Goal: Task Accomplishment & Management: Use online tool/utility

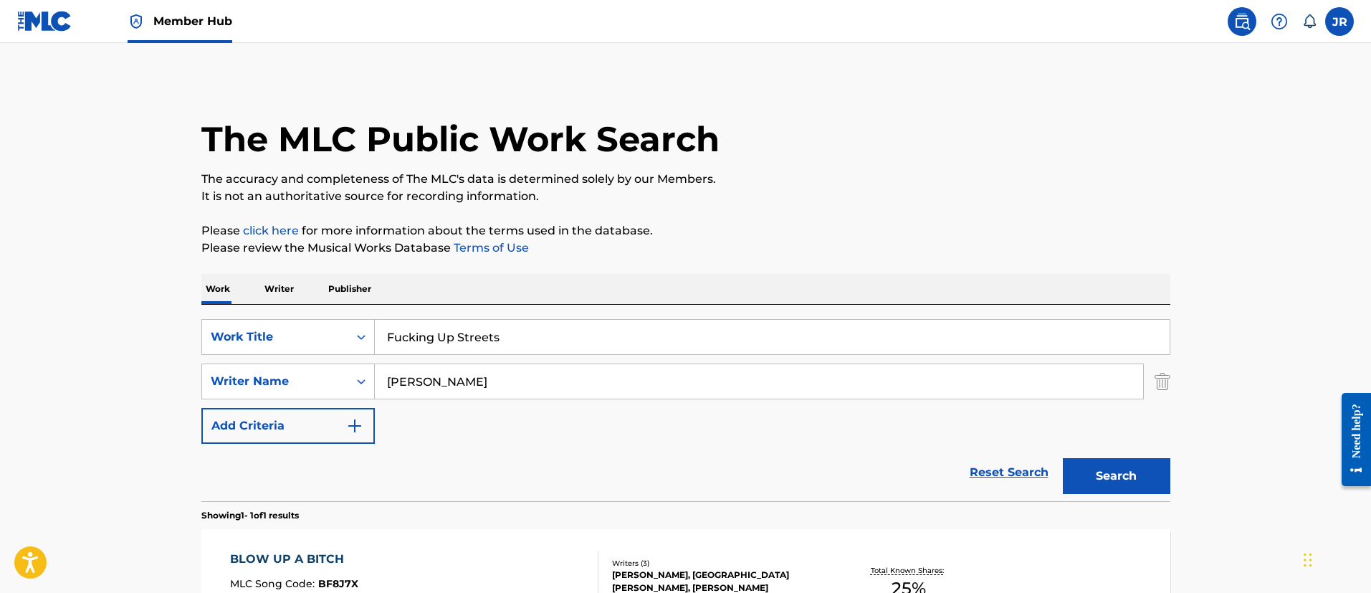
click at [39, 28] on img at bounding box center [44, 21] width 55 height 21
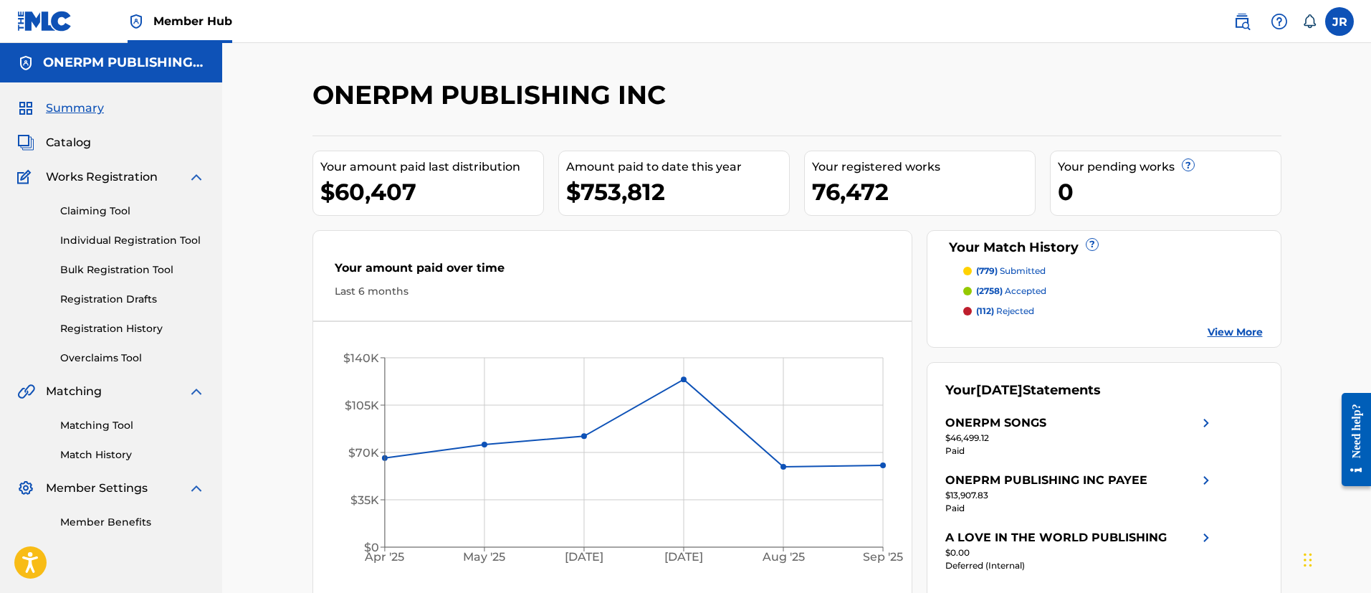
click at [91, 439] on div "Matching Tool Match History" at bounding box center [111, 431] width 188 height 62
click at [96, 429] on link "Matching Tool" at bounding box center [132, 425] width 145 height 15
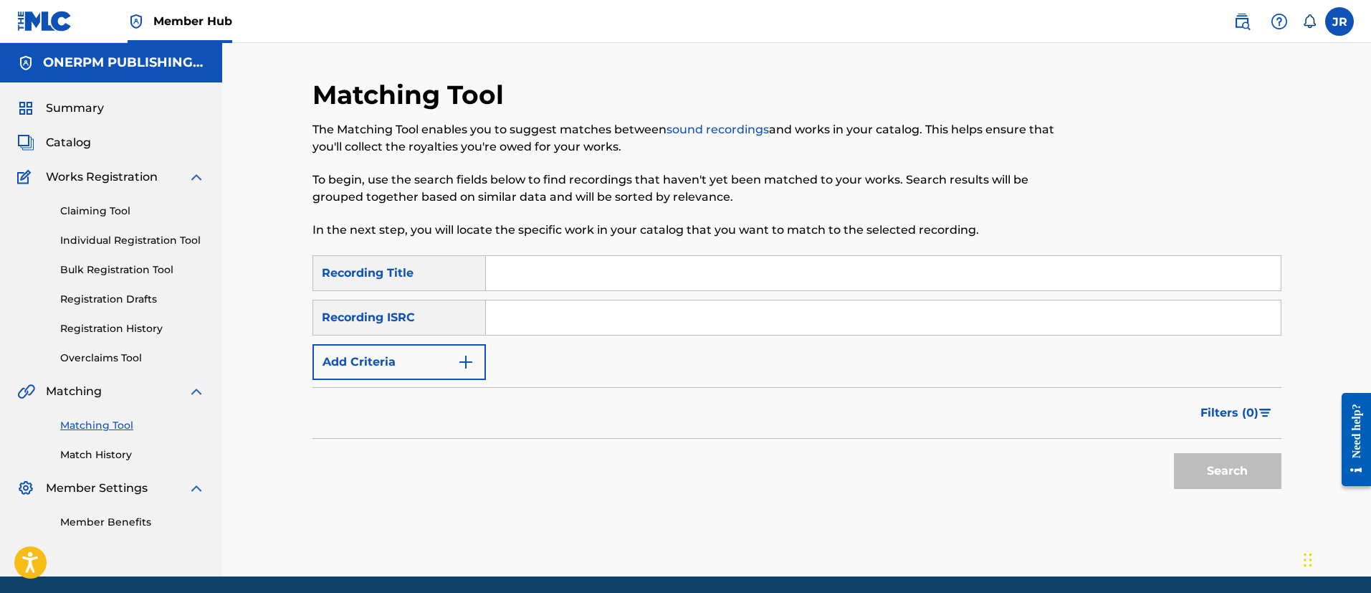
click at [494, 287] on input "Search Form" at bounding box center [883, 273] width 795 height 34
click at [533, 333] on input "Search Form" at bounding box center [883, 317] width 795 height 34
drag, startPoint x: 534, startPoint y: 261, endPoint x: 536, endPoint y: 279, distance: 18.8
click at [537, 267] on input "Search Form" at bounding box center [883, 273] width 795 height 34
click at [536, 307] on input "Search Form" at bounding box center [883, 317] width 795 height 34
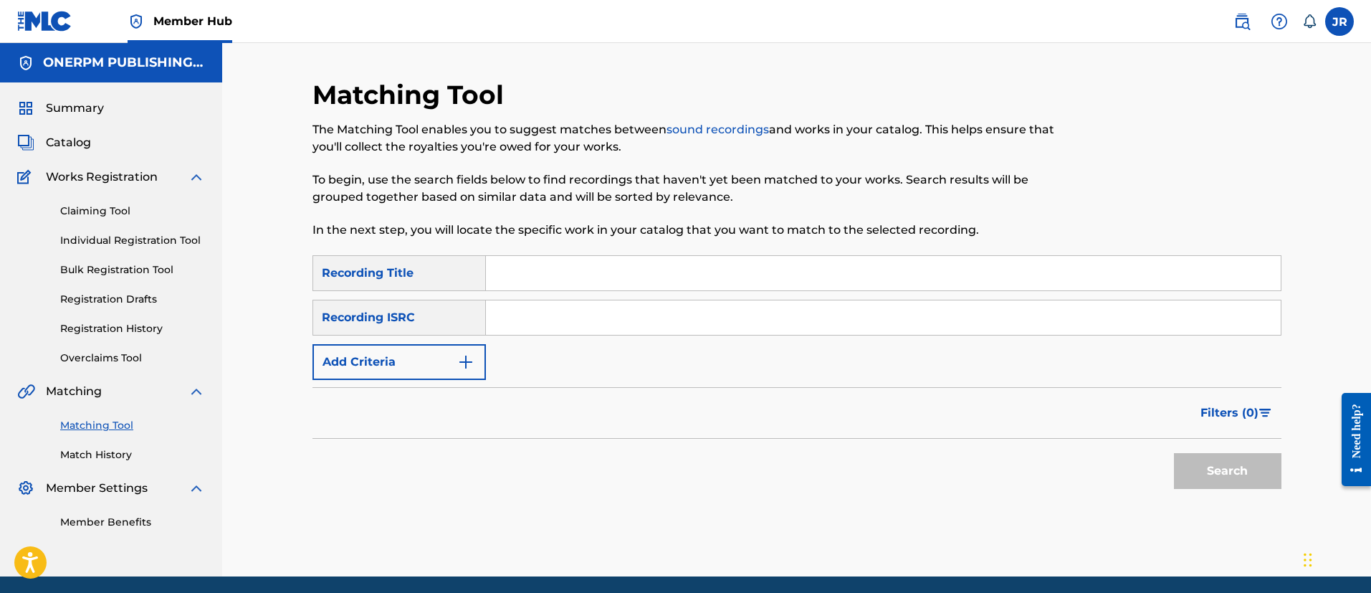
paste input "NL8RL2432152"
type input "NL8RL2432152"
click at [1174, 453] on button "Search" at bounding box center [1227, 471] width 107 height 36
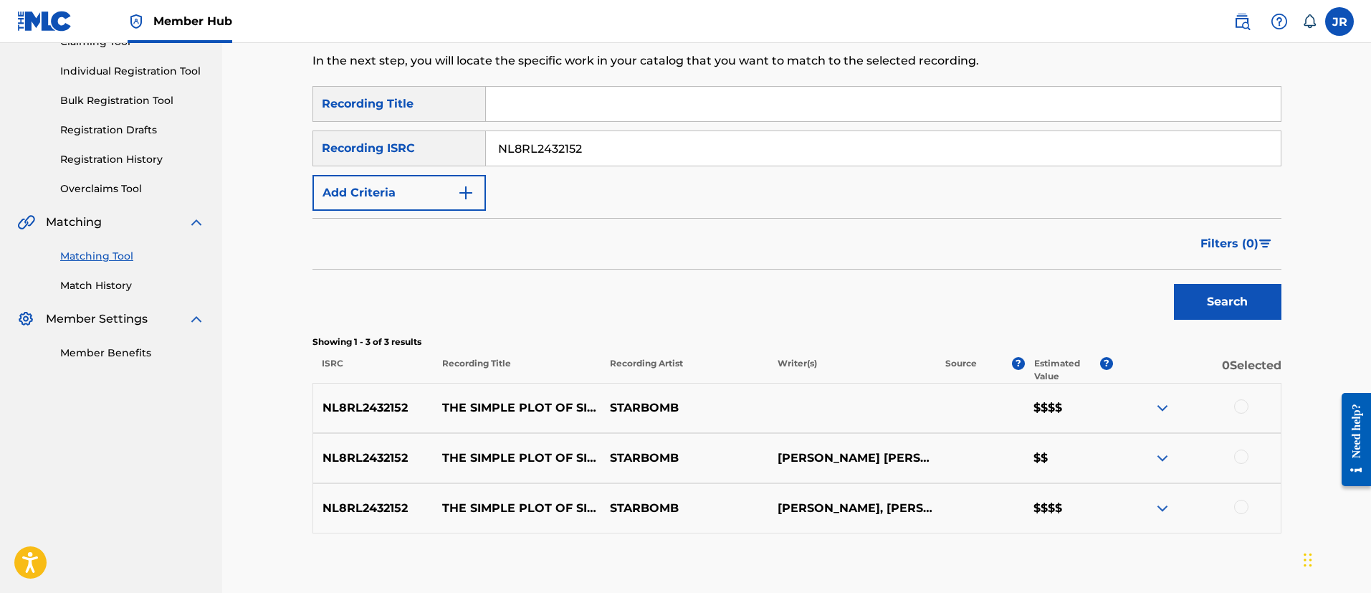
scroll to position [215, 0]
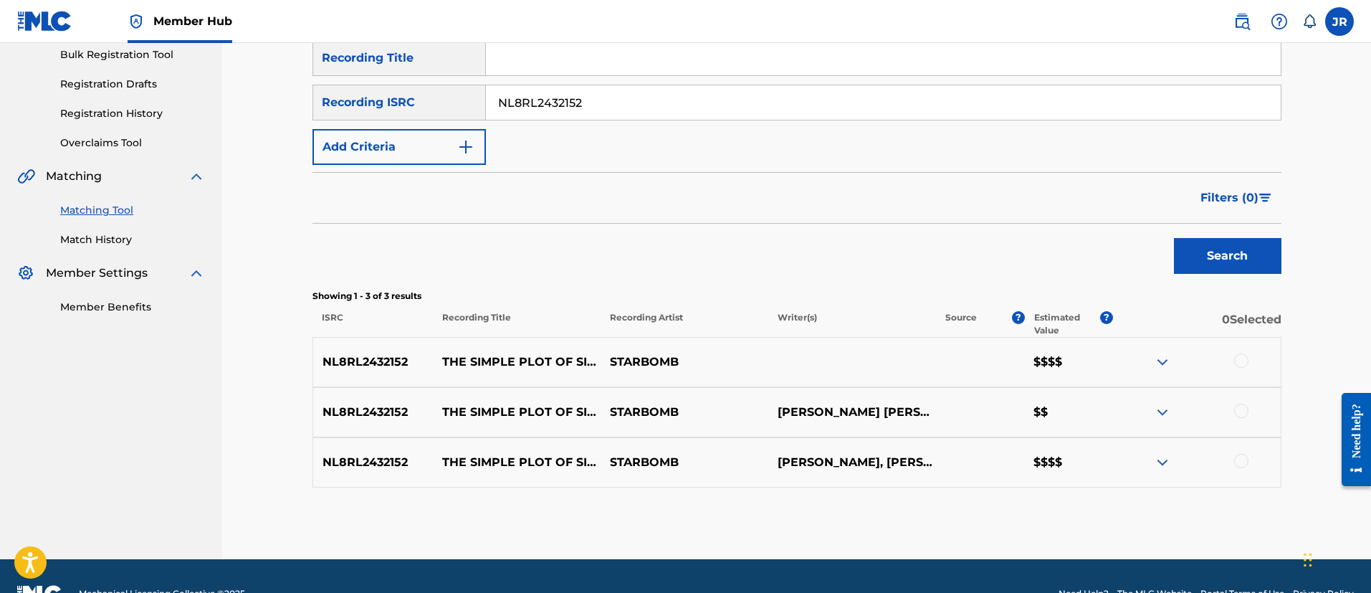
drag, startPoint x: 1235, startPoint y: 367, endPoint x: 1243, endPoint y: 363, distance: 8.4
click at [1236, 367] on div at bounding box center [1197, 361] width 168 height 17
drag, startPoint x: 1243, startPoint y: 363, endPoint x: 1218, endPoint y: 409, distance: 52.6
click at [1243, 361] on div at bounding box center [1241, 360] width 14 height 14
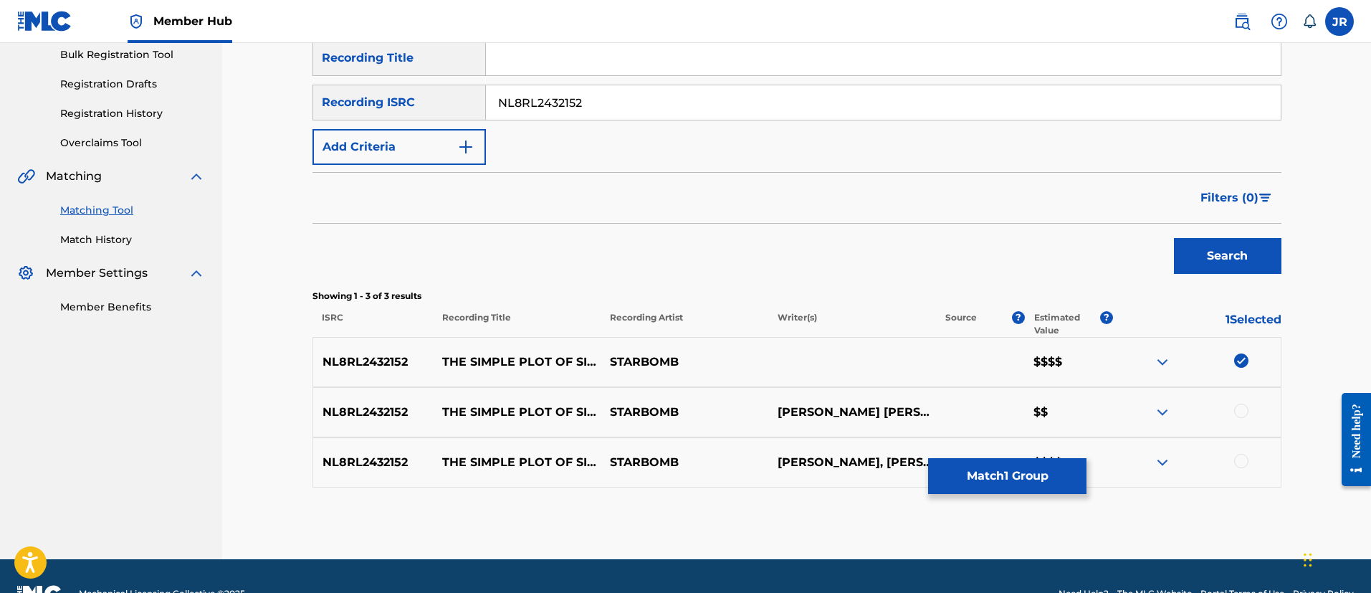
click at [1238, 415] on div at bounding box center [1241, 410] width 14 height 14
drag, startPoint x: 1244, startPoint y: 461, endPoint x: 1217, endPoint y: 460, distance: 27.2
click at [1243, 460] on div at bounding box center [1241, 461] width 14 height 14
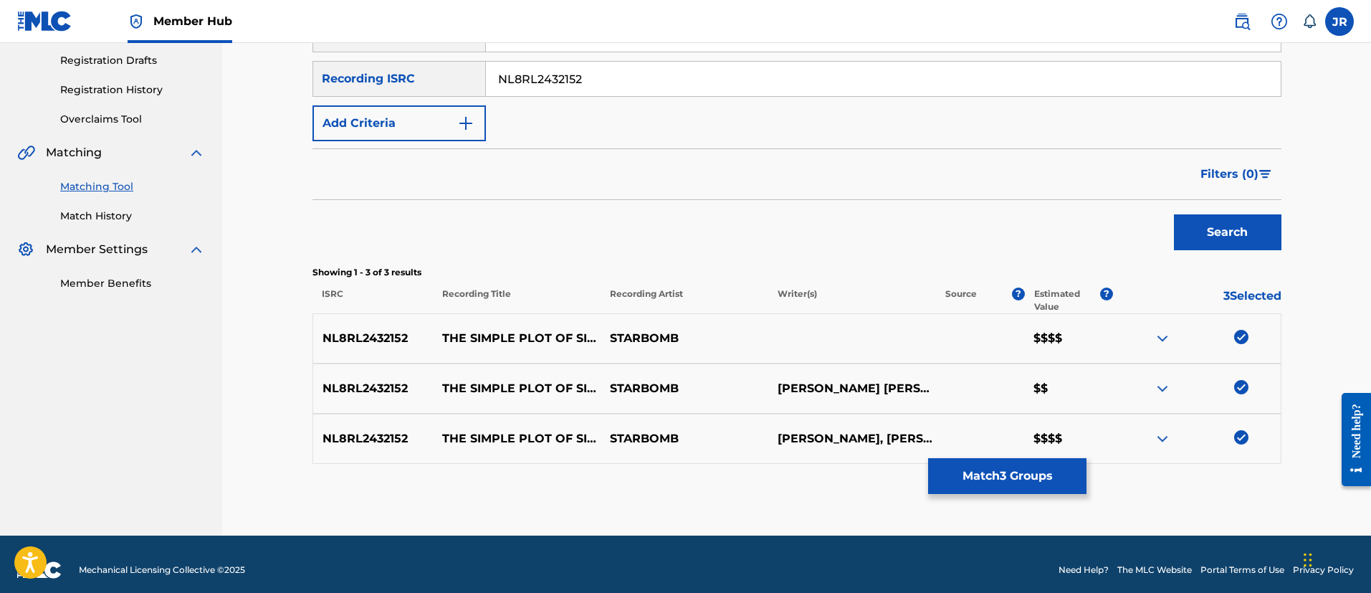
scroll to position [250, 0]
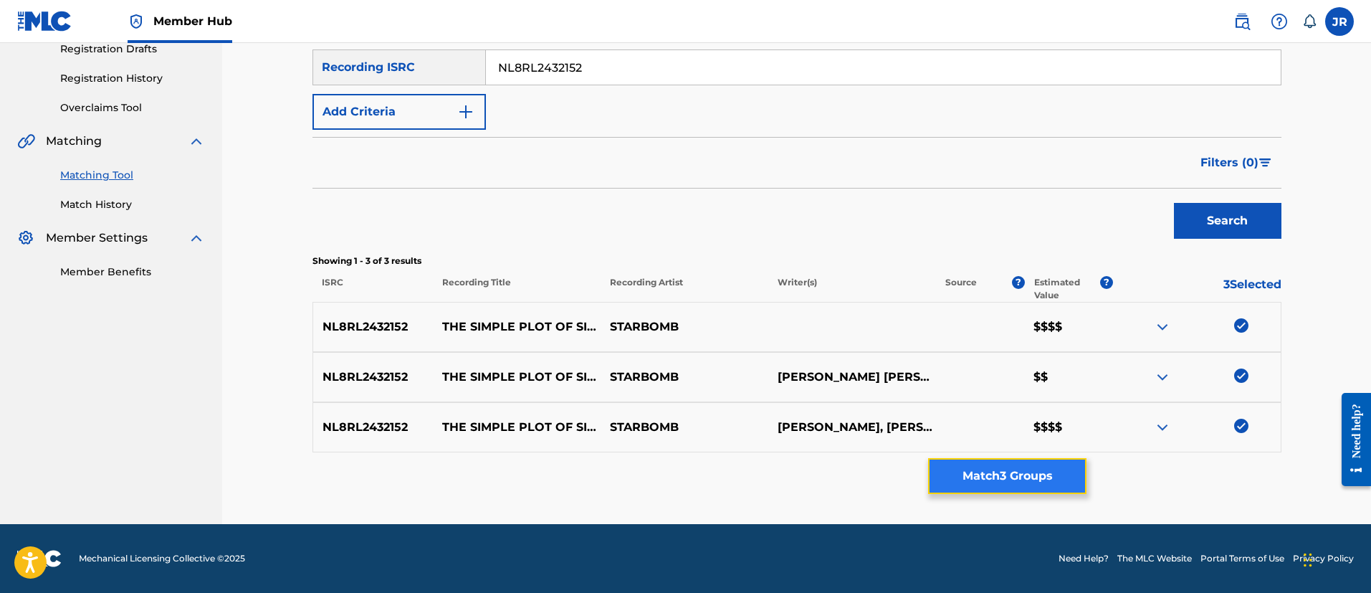
click at [1020, 475] on button "Match 3 Groups" at bounding box center [1007, 476] width 158 height 36
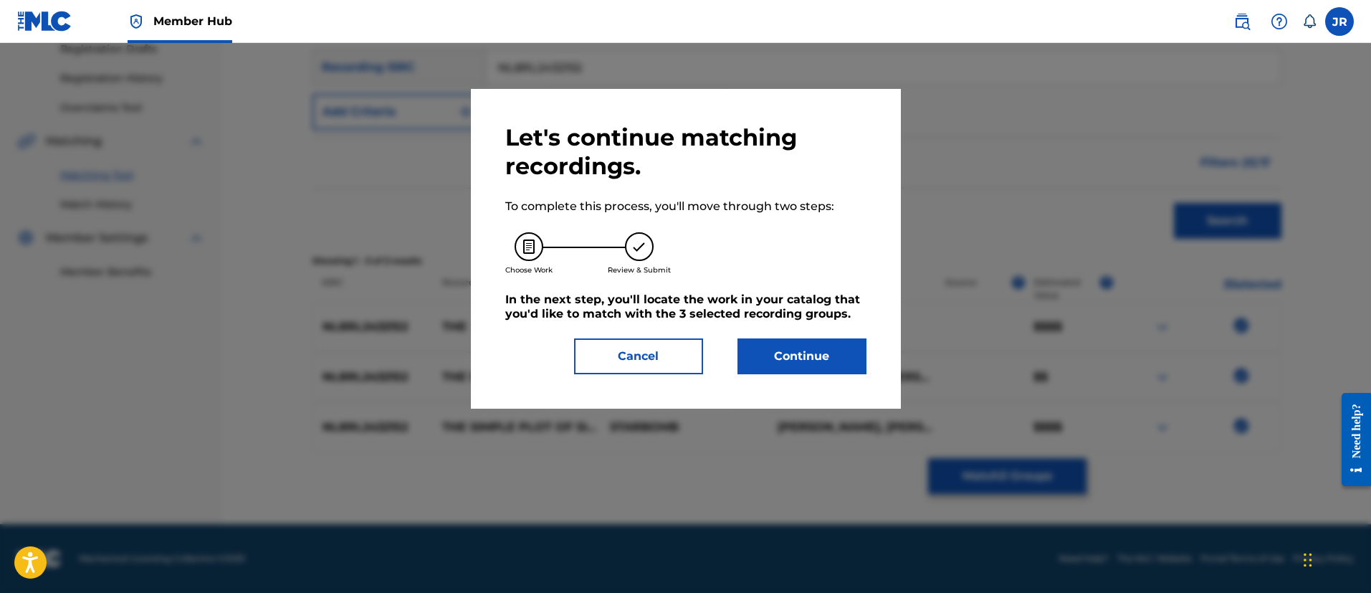
drag, startPoint x: 854, startPoint y: 383, endPoint x: 844, endPoint y: 376, distance: 12.3
click at [848, 377] on div "Let's continue matching recordings. To complete this process, you'll move throu…" at bounding box center [686, 249] width 430 height 320
click at [838, 363] on button "Continue" at bounding box center [801, 356] width 129 height 36
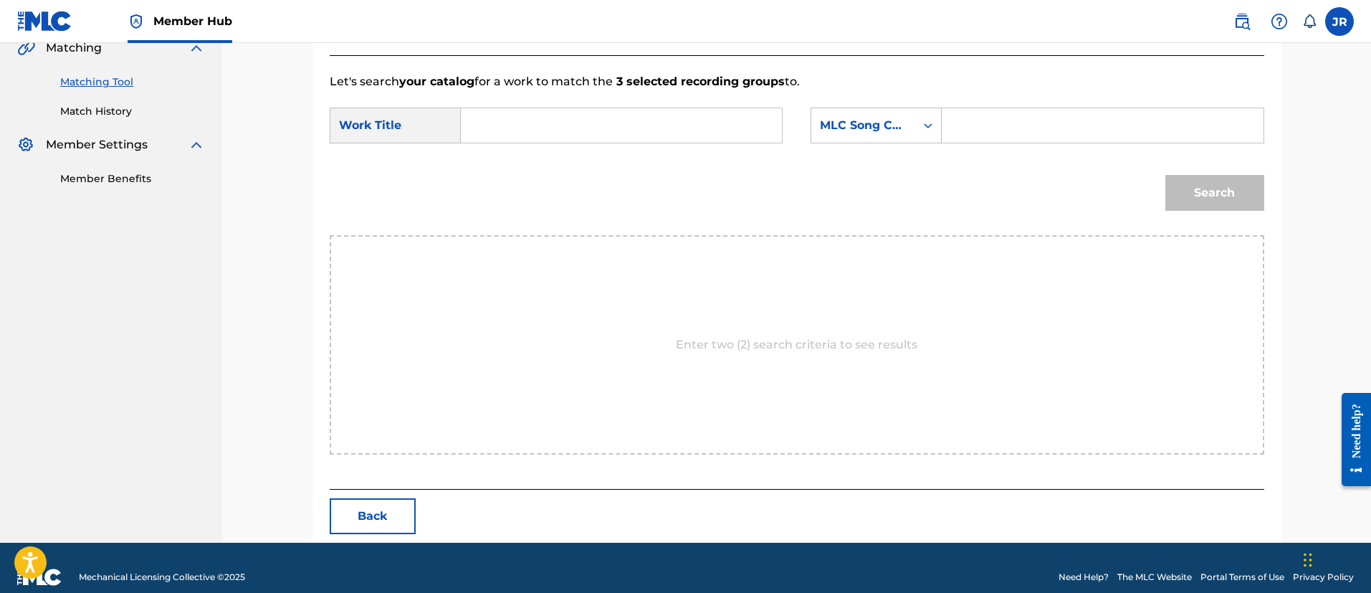
scroll to position [362, 0]
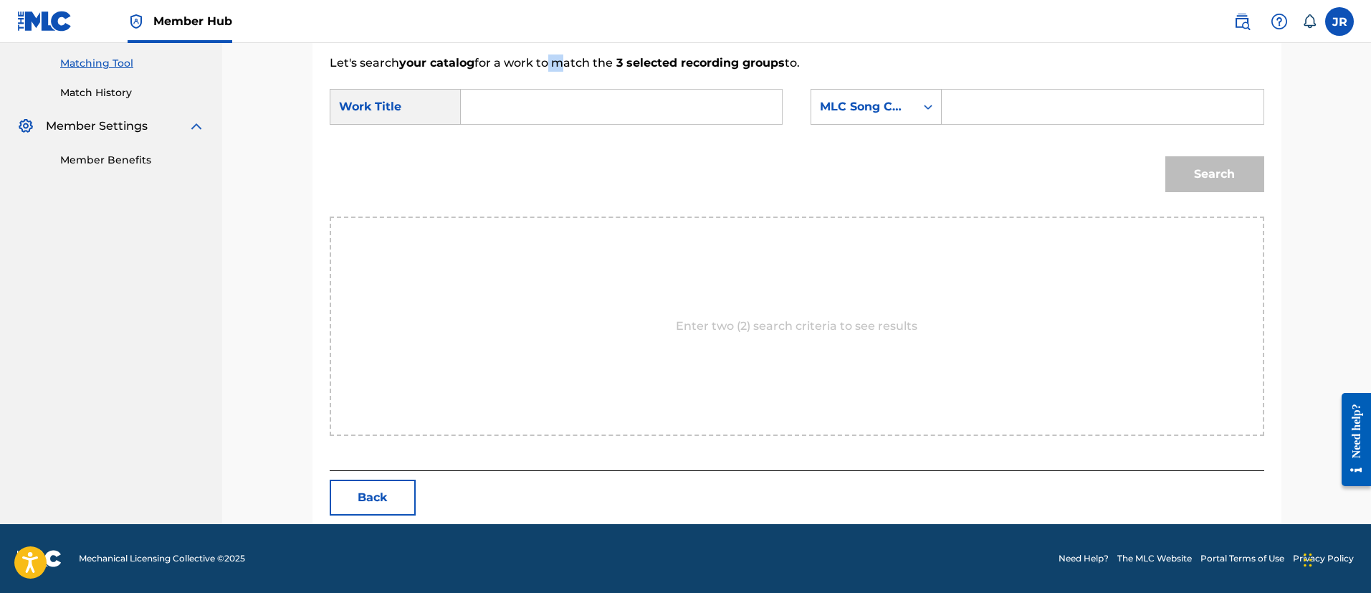
drag, startPoint x: 555, startPoint y: 55, endPoint x: 531, endPoint y: 95, distance: 46.3
click at [531, 82] on div "Let's search your catalog for a work to match the 3 selected recording groups t…" at bounding box center [797, 254] width 934 height 434
click at [531, 98] on input "Search Form" at bounding box center [621, 107] width 297 height 34
paste input "The Simple Plot of Silent Hill 2"
type input "The Simple Plot of Silent Hill 2"
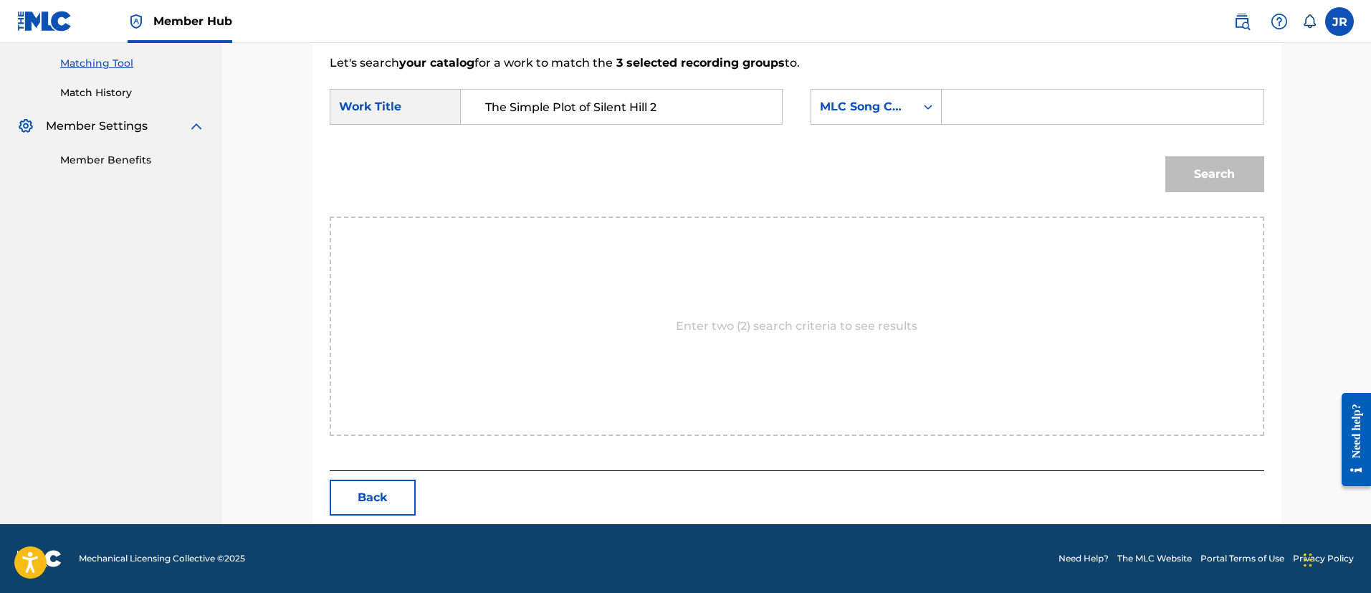
click at [609, 204] on div "Search" at bounding box center [797, 179] width 934 height 75
click at [981, 95] on input "Search Form" at bounding box center [1102, 107] width 297 height 34
paste input "TX7MKH"
type input "TX7MKH"
drag, startPoint x: 990, startPoint y: 187, endPoint x: 1013, endPoint y: 186, distance: 22.2
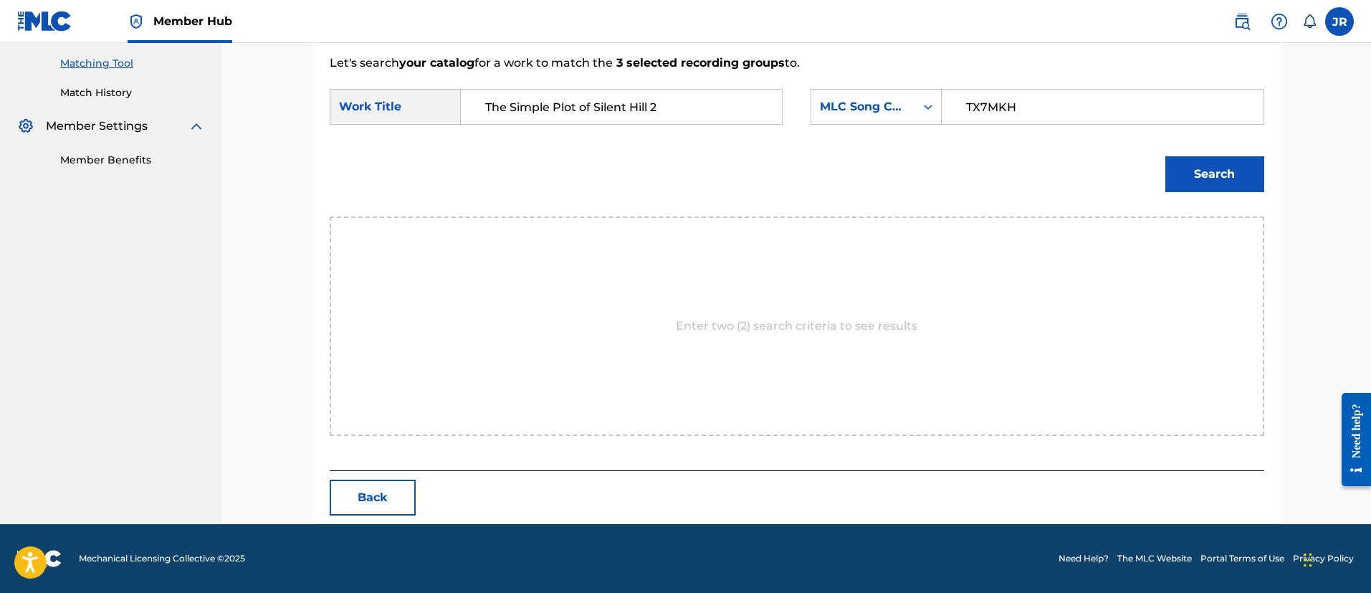
click at [1003, 188] on div "Search" at bounding box center [797, 179] width 934 height 75
click at [1175, 155] on div "Search" at bounding box center [1211, 170] width 106 height 57
click at [1169, 164] on button "Search" at bounding box center [1214, 174] width 99 height 36
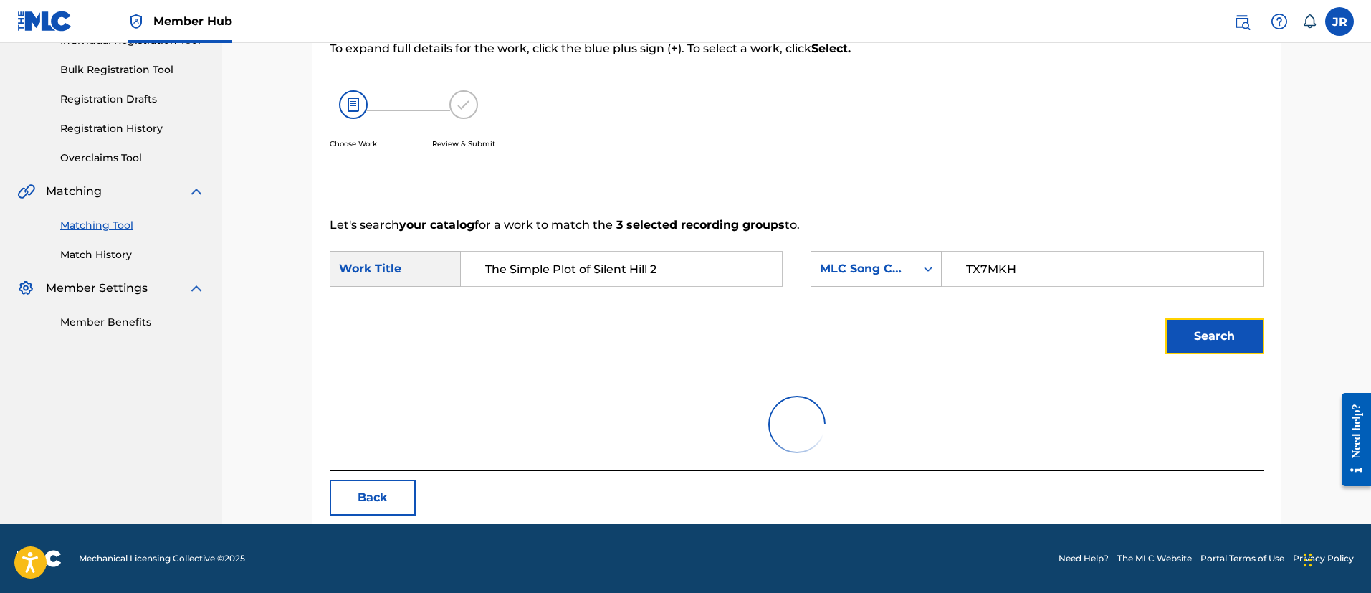
scroll to position [138, 0]
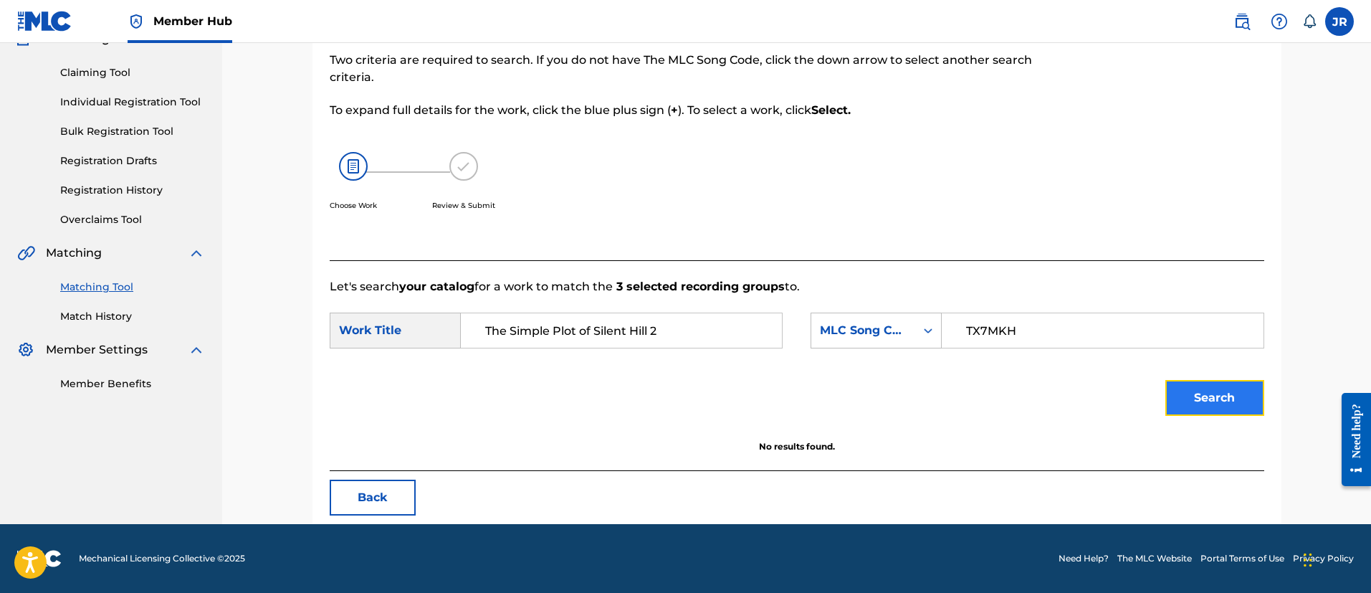
click at [1184, 396] on button "Search" at bounding box center [1214, 398] width 99 height 36
click at [1184, 397] on button "Search" at bounding box center [1214, 398] width 99 height 36
click at [1219, 391] on button "Search" at bounding box center [1214, 398] width 99 height 36
click at [1018, 325] on input "TX7MKH" at bounding box center [1102, 330] width 297 height 34
click at [1019, 325] on input "TX7MKH" at bounding box center [1102, 330] width 297 height 34
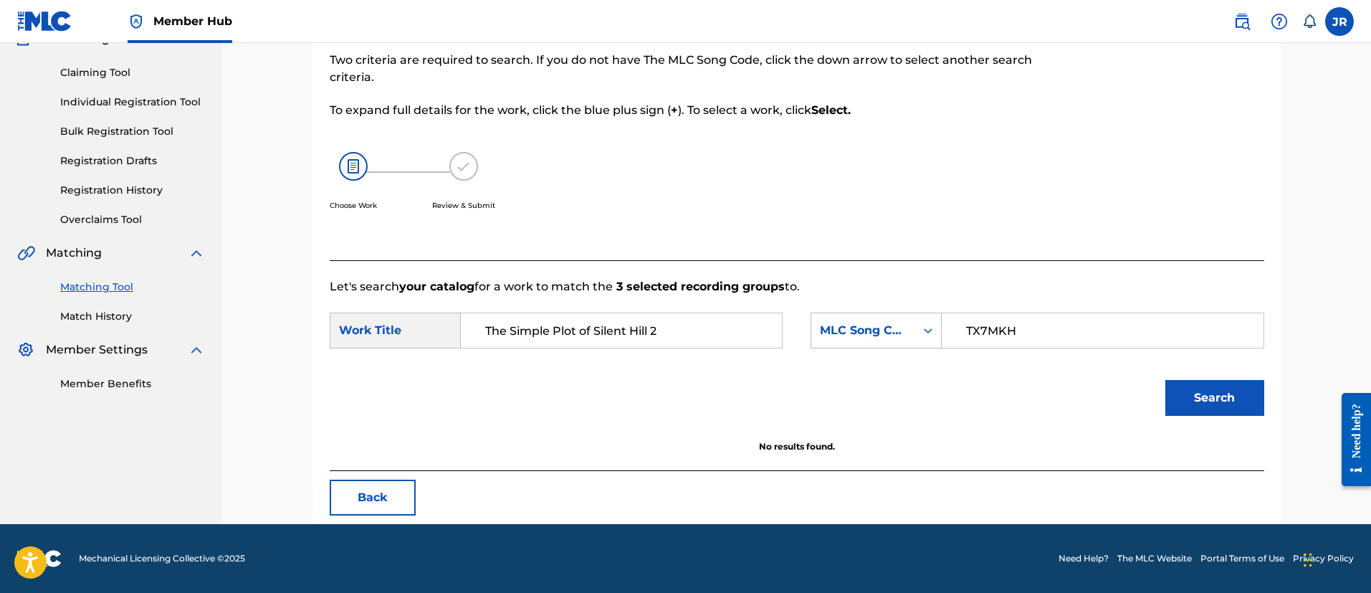
click at [1018, 326] on input "TX7MKH" at bounding box center [1102, 330] width 297 height 34
drag, startPoint x: 747, startPoint y: 328, endPoint x: 360, endPoint y: 338, distance: 386.4
click at [360, 338] on div "SearchWithCriteria2589cb5d-7d92-41d6-ab04-cd0b96803023 Work Title The Simple Pl…" at bounding box center [556, 330] width 453 height 36
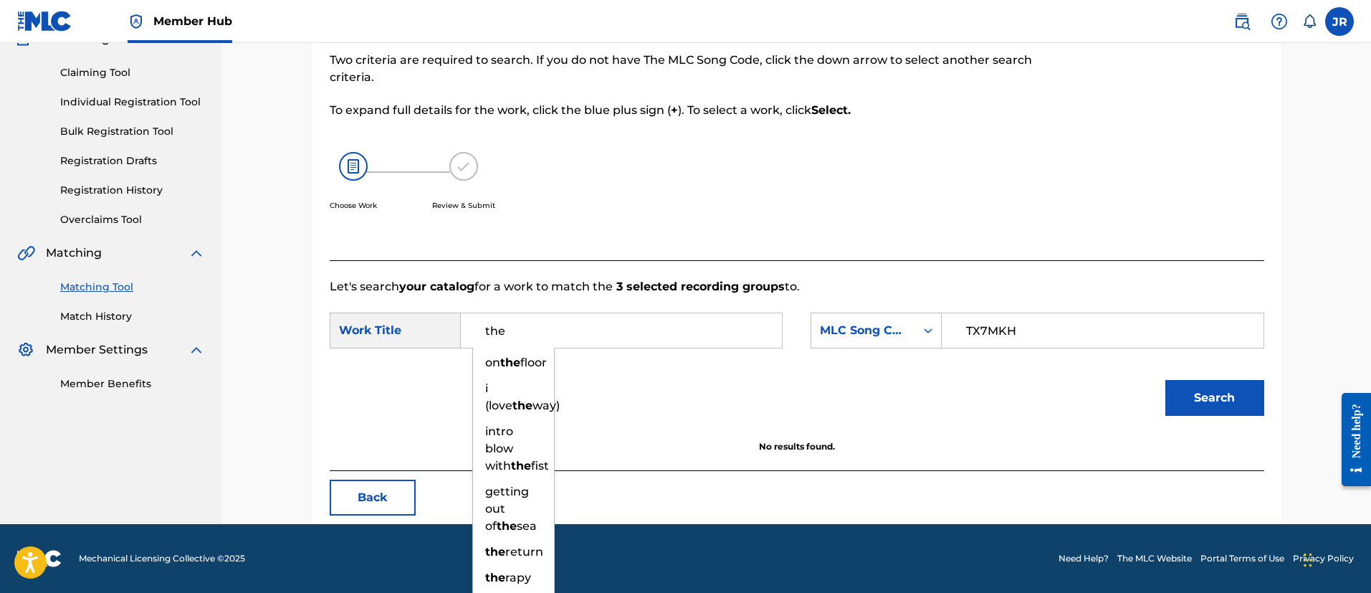
type input "the"
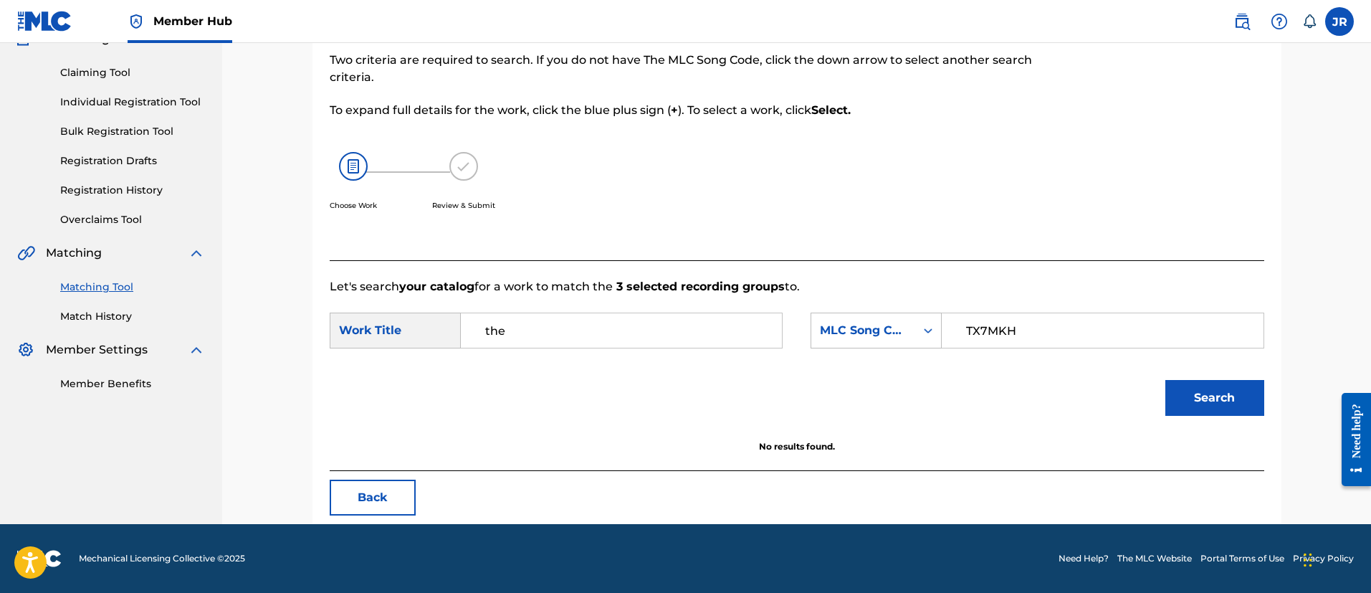
click at [1106, 325] on input "TX7MKH" at bounding box center [1102, 330] width 297 height 34
type input "TX7MKH"
click at [1165, 380] on button "Search" at bounding box center [1214, 398] width 99 height 36
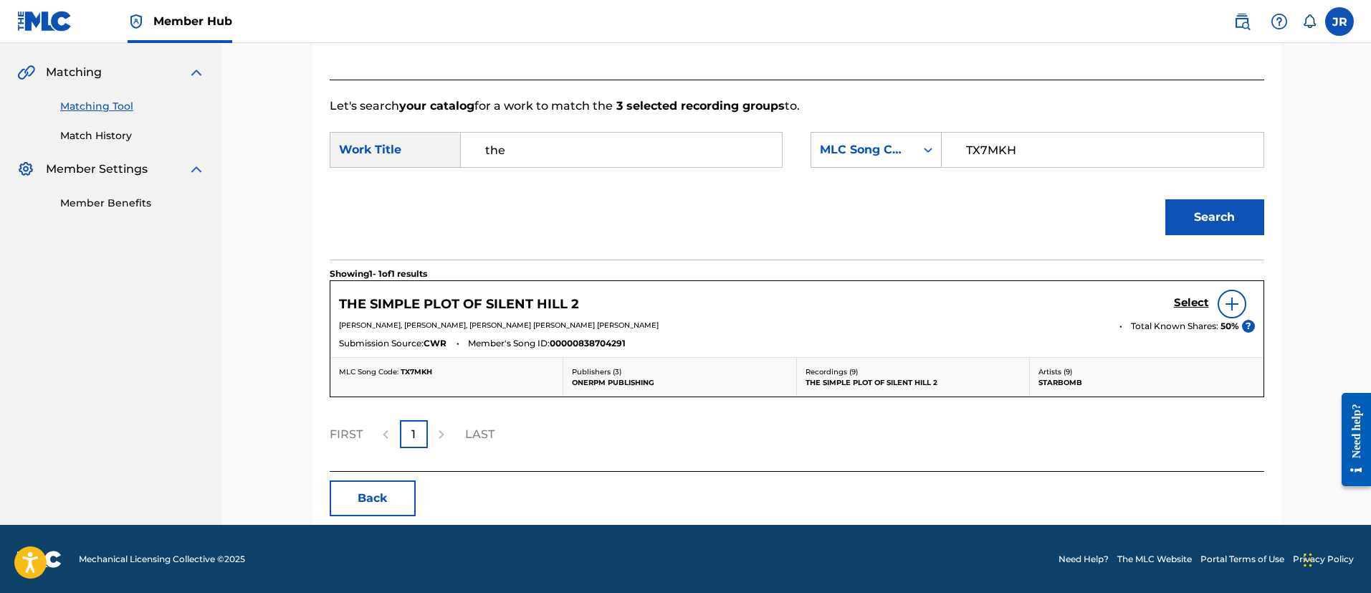
scroll to position [320, 0]
